Goal: Check status: Check status

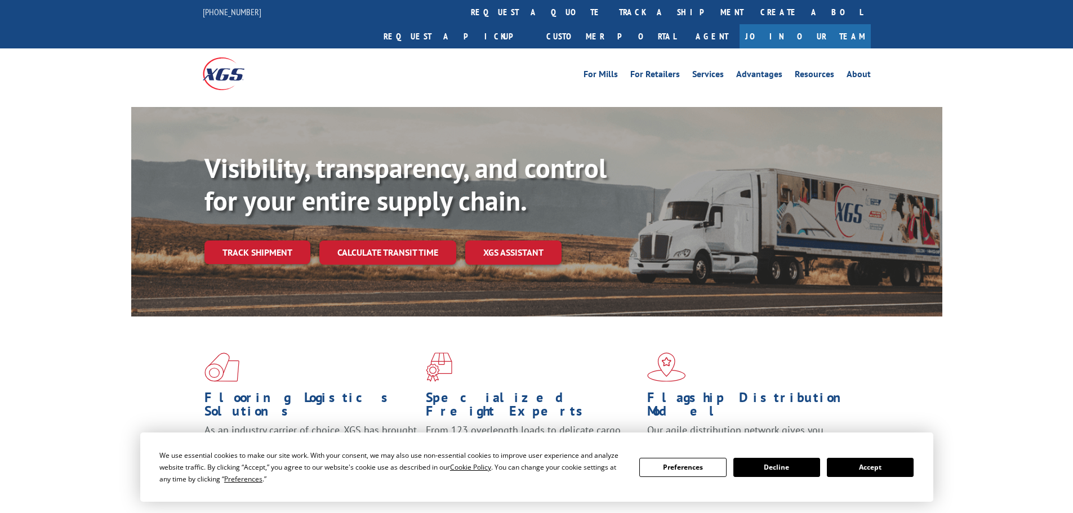
click at [864, 465] on button "Accept" at bounding box center [870, 467] width 87 height 19
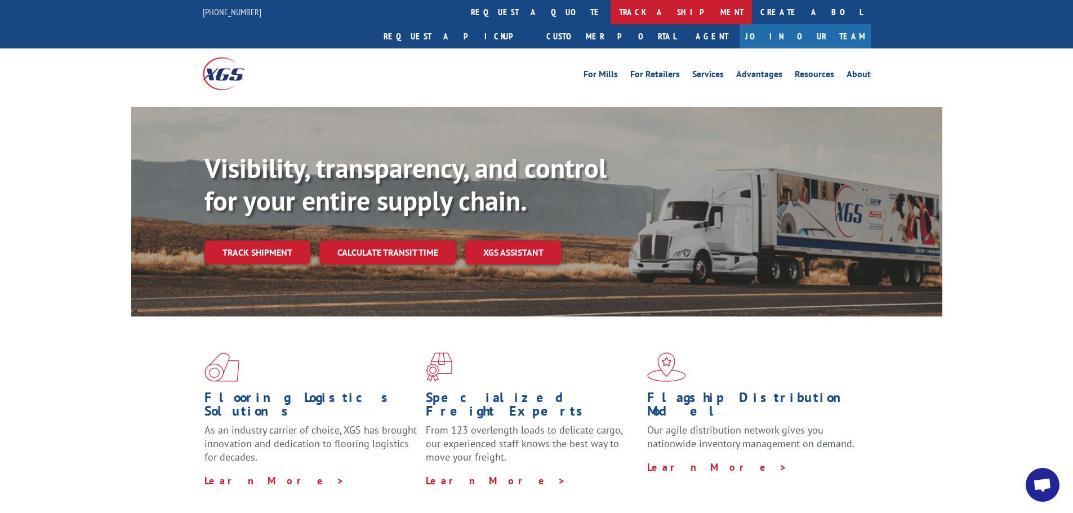
click at [610, 14] on link "track a shipment" at bounding box center [680, 12] width 141 height 24
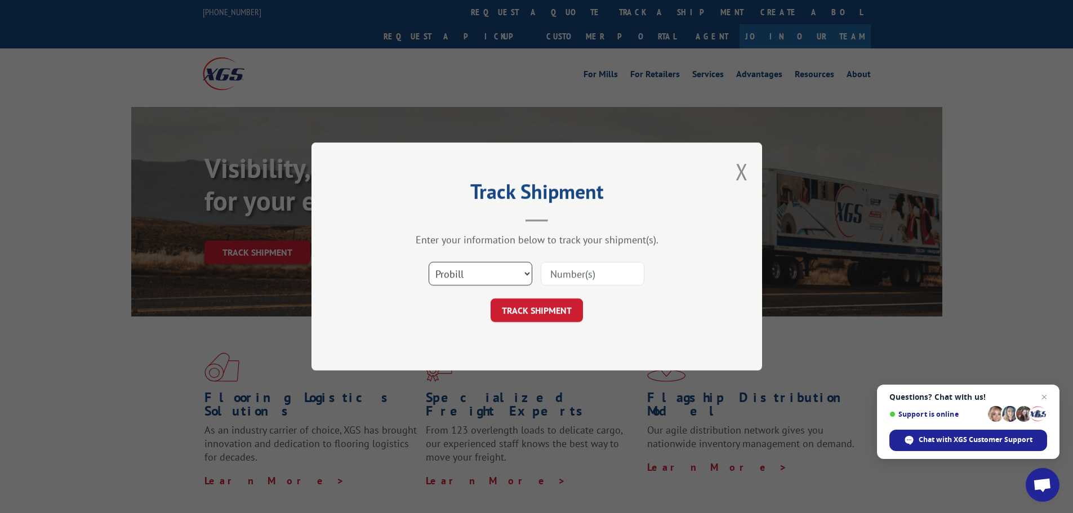
click at [480, 276] on select "Select category... Probill BOL PO" at bounding box center [481, 274] width 104 height 24
select select "bol"
click at [429, 262] on select "Select category... Probill BOL PO" at bounding box center [481, 274] width 104 height 24
click at [579, 271] on input at bounding box center [593, 274] width 104 height 24
paste input "6013174"
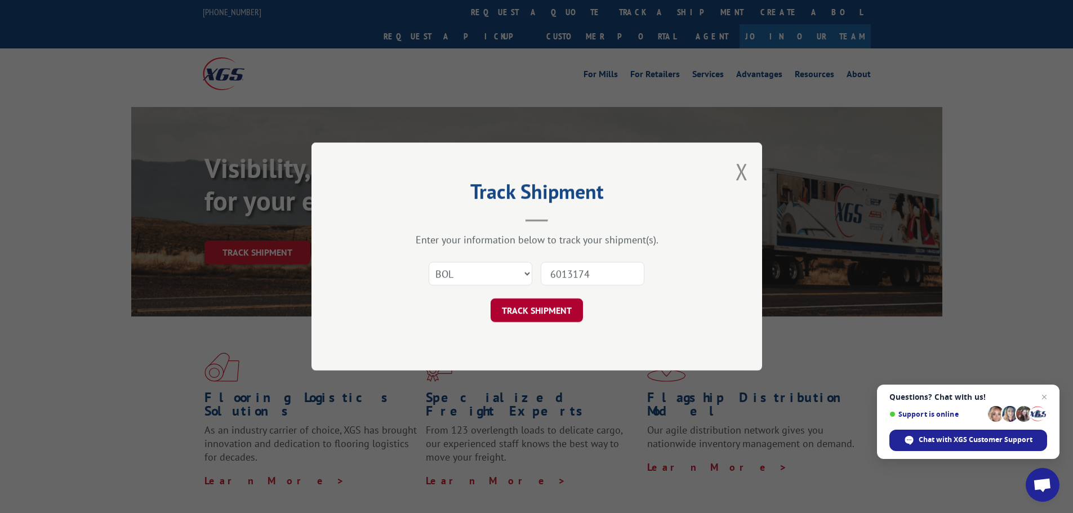
type input "6013174"
click at [520, 310] on button "TRACK SHIPMENT" at bounding box center [536, 310] width 92 height 24
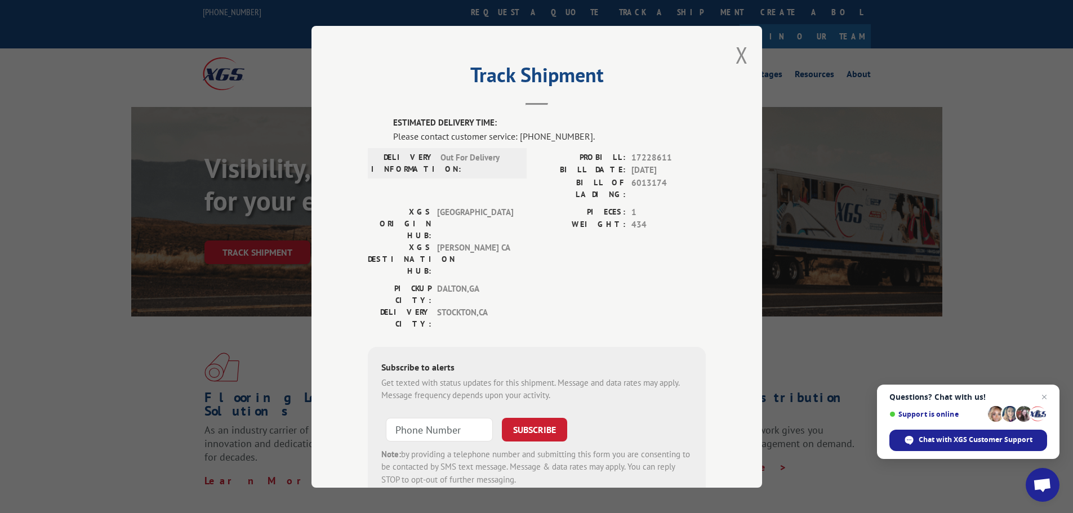
click at [730, 56] on div "Track Shipment ESTIMATED DELIVERY TIME: Please contact customer service: [PHONE…" at bounding box center [536, 257] width 451 height 462
click at [742, 53] on button "Close modal" at bounding box center [741, 55] width 12 height 30
